Goal: Transaction & Acquisition: Obtain resource

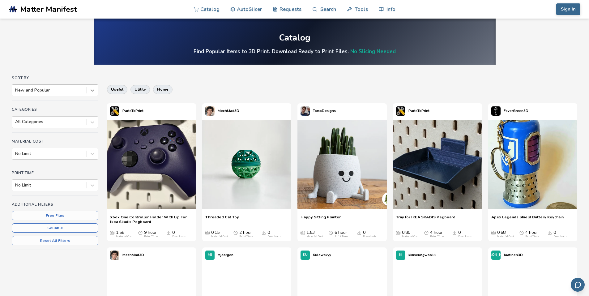
click at [91, 91] on icon at bounding box center [92, 90] width 6 height 6
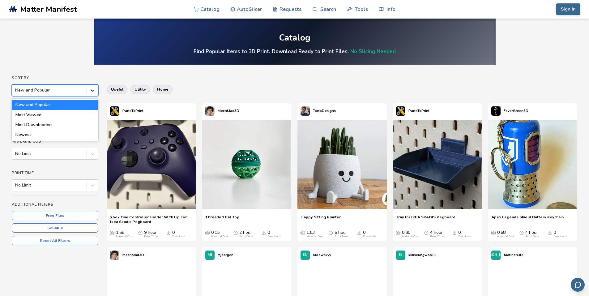
click at [91, 91] on icon at bounding box center [92, 90] width 6 height 6
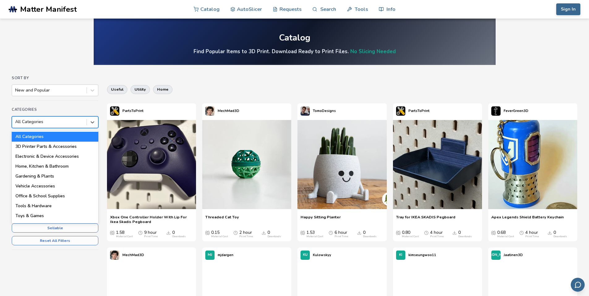
click at [74, 124] on div at bounding box center [49, 122] width 68 height 6
click at [75, 122] on div at bounding box center [49, 122] width 68 height 6
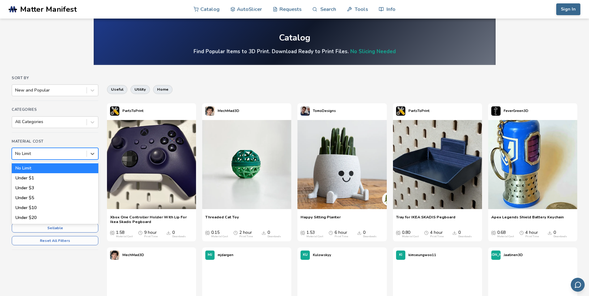
click at [83, 156] on div at bounding box center [49, 153] width 68 height 6
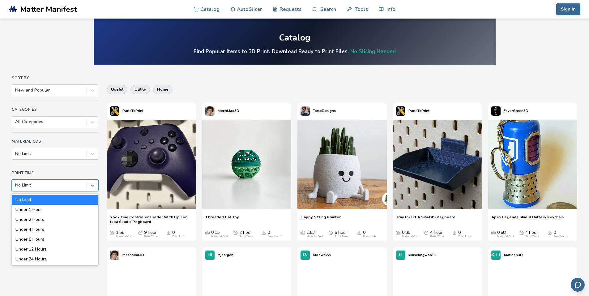
click at [81, 184] on div at bounding box center [49, 185] width 68 height 6
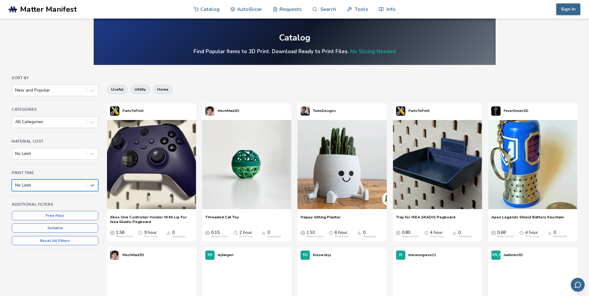
click at [81, 184] on div at bounding box center [49, 185] width 68 height 6
click at [64, 93] on div at bounding box center [49, 90] width 68 height 6
click at [241, 86] on div "useful utility home" at bounding box center [342, 89] width 470 height 15
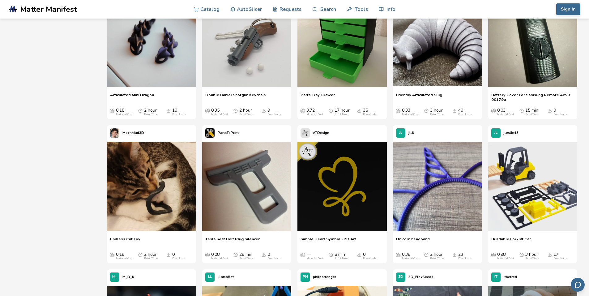
scroll to position [1545, 0]
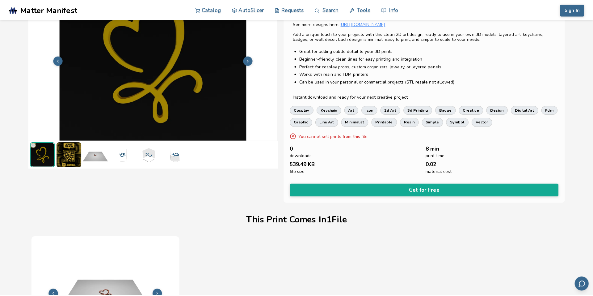
scroll to position [11, 0]
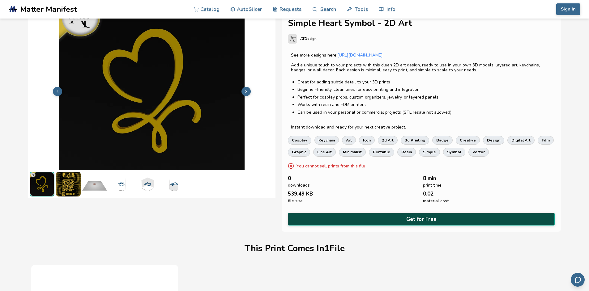
click at [391, 217] on button "Get for Free" at bounding box center [421, 219] width 267 height 13
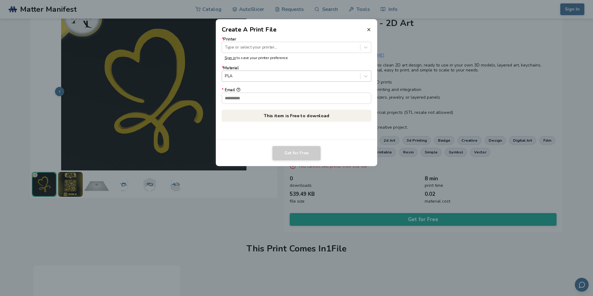
click at [292, 77] on div at bounding box center [291, 76] width 132 height 6
click at [287, 48] on div at bounding box center [291, 47] width 132 height 6
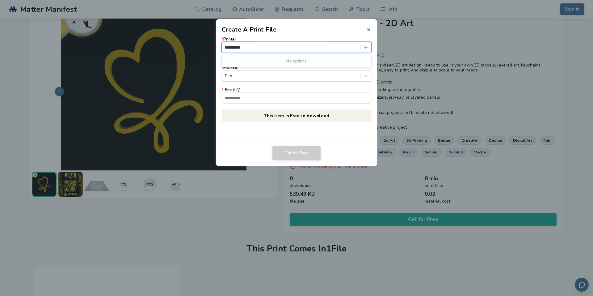
type input "*********"
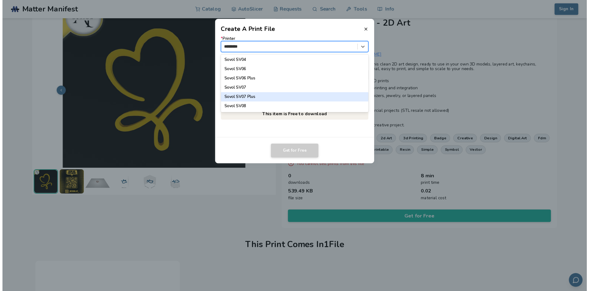
scroll to position [0, 0]
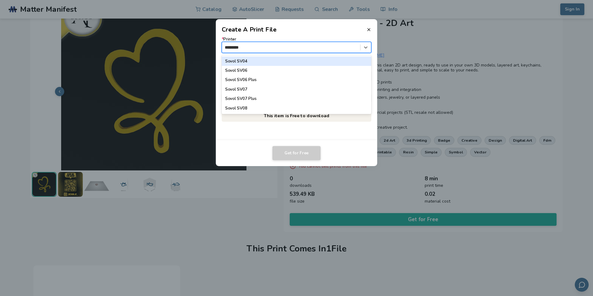
click at [278, 62] on div "Sovol SV04" at bounding box center [297, 60] width 150 height 9
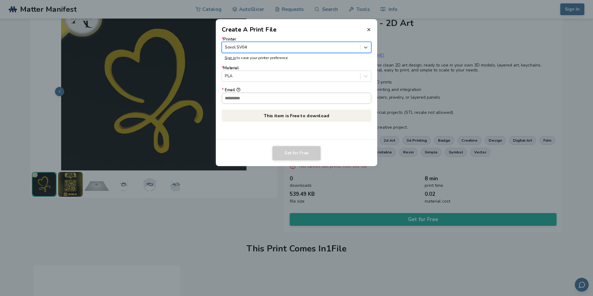
click at [272, 95] on input "* Email" at bounding box center [296, 98] width 149 height 11
type input "**********"
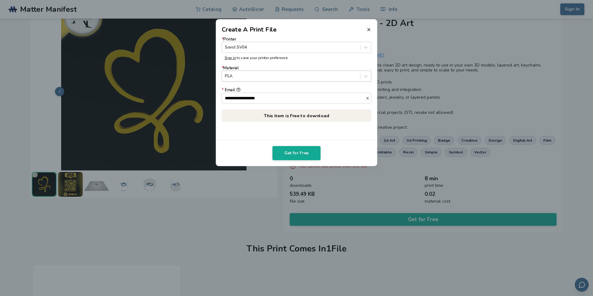
click at [271, 76] on div at bounding box center [291, 76] width 132 height 6
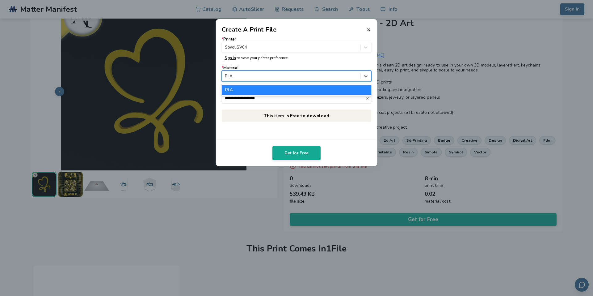
click at [271, 76] on div at bounding box center [291, 76] width 132 height 6
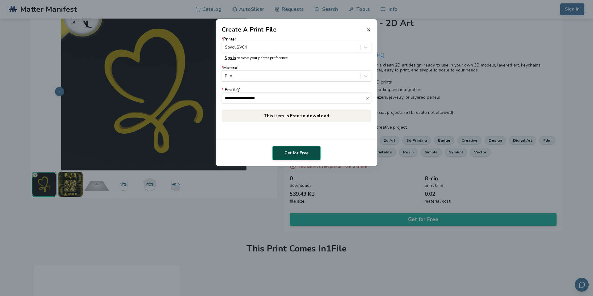
click at [299, 153] on button "Get for Free" at bounding box center [297, 153] width 48 height 14
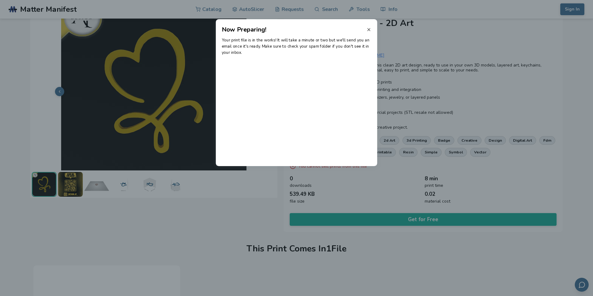
click at [370, 31] on icon at bounding box center [368, 29] width 5 height 5
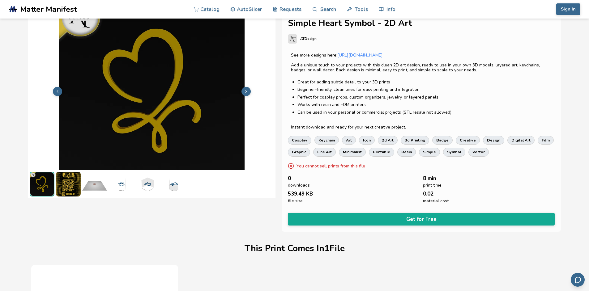
click at [430, 45] on link "ATDesign" at bounding box center [421, 41] width 267 height 15
